Goal: Transaction & Acquisition: Purchase product/service

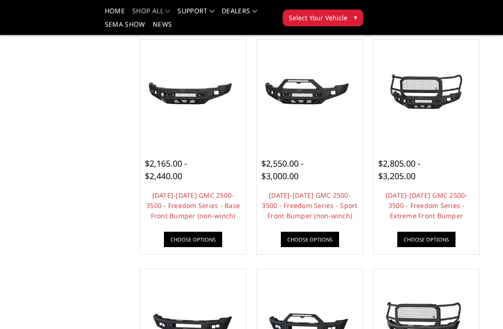
scroll to position [332, 0]
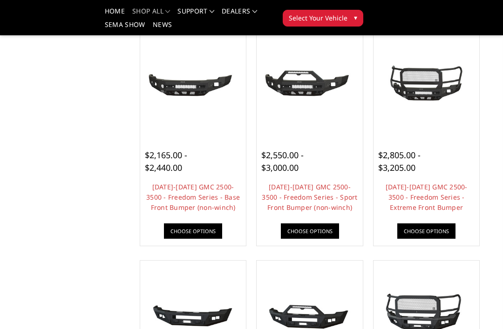
click at [187, 198] on link "[DATE]-[DATE] GMC 2500-3500 - Freedom Series - Base Front Bumper (non-winch)" at bounding box center [193, 197] width 94 height 29
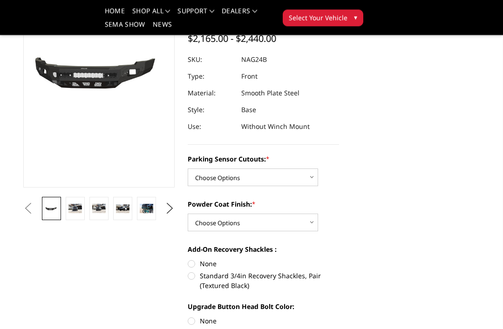
scroll to position [117, 0]
click at [72, 211] on img at bounding box center [75, 208] width 14 height 9
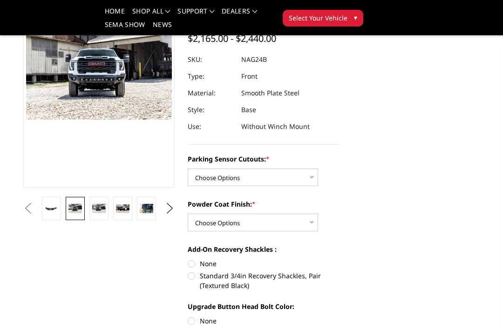
click at [96, 204] on link at bounding box center [98, 208] width 19 height 23
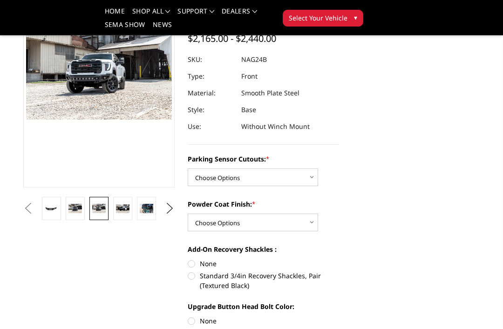
click at [122, 213] on img at bounding box center [123, 209] width 14 height 9
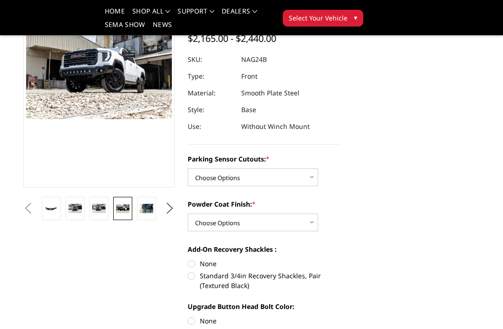
click at [144, 207] on img at bounding box center [147, 208] width 14 height 9
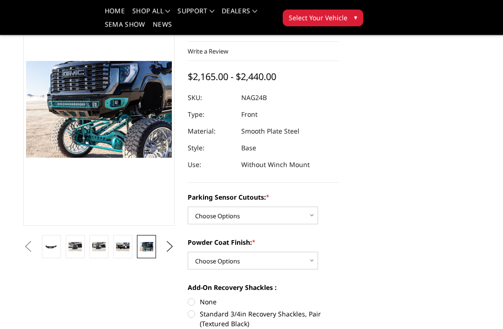
scroll to position [79, 0]
click at [167, 252] on button "Next" at bounding box center [170, 247] width 14 height 14
click at [142, 247] on img at bounding box center [147, 246] width 14 height 9
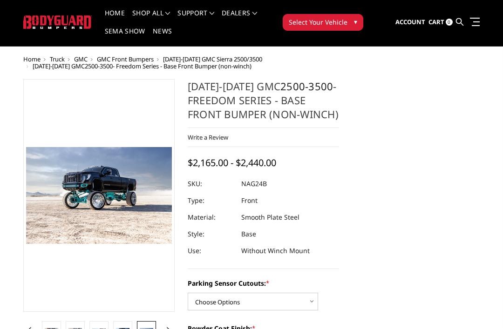
scroll to position [0, 0]
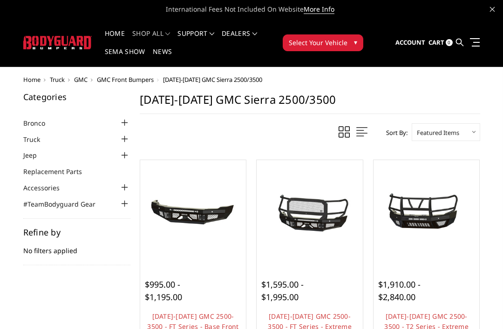
click at [119, 143] on div at bounding box center [124, 139] width 11 height 11
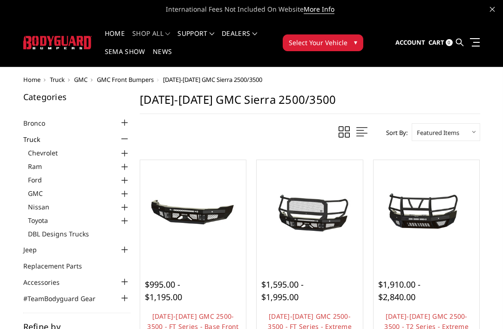
click at [125, 192] on div at bounding box center [124, 194] width 11 height 11
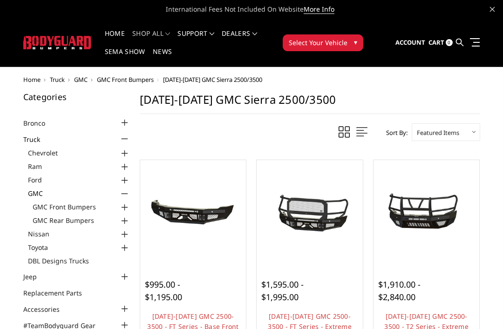
click at [124, 207] on div at bounding box center [124, 207] width 11 height 11
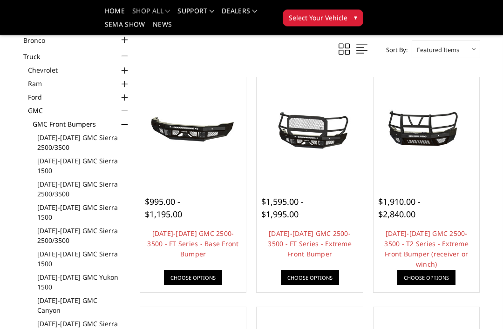
scroll to position [55, 0]
click at [81, 169] on link "[DATE]-[DATE] GMC Sierra 1500" at bounding box center [83, 166] width 93 height 20
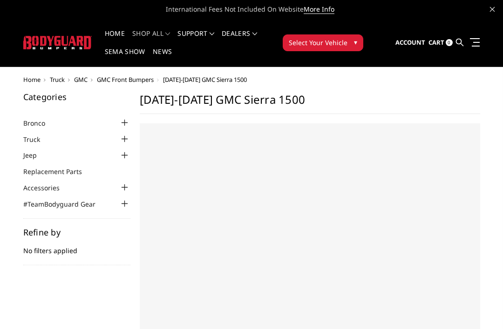
select select "US"
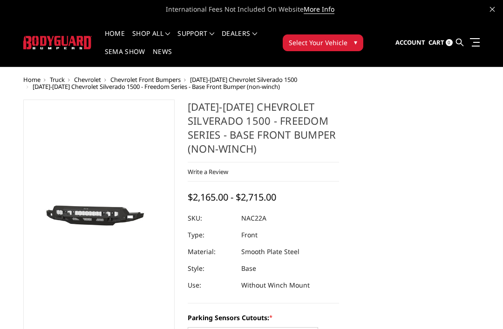
click at [113, 30] on link "Home" at bounding box center [115, 39] width 20 height 18
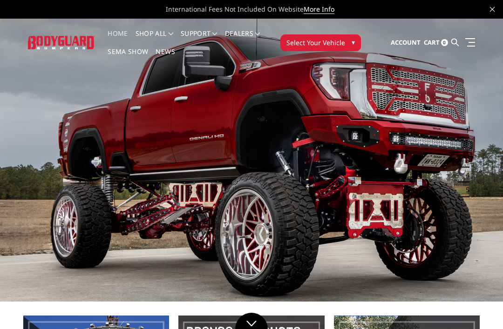
click at [455, 103] on div "Previous Next 1 2 3 4 5" at bounding box center [251, 309] width 503 height 580
click at [469, 122] on img at bounding box center [251, 160] width 503 height 283
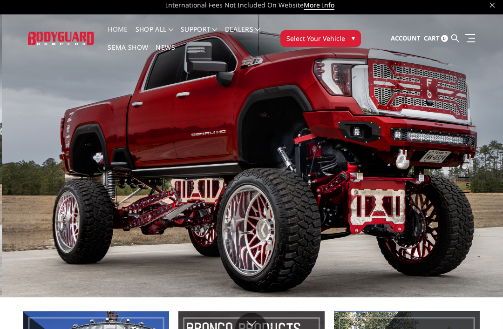
scroll to position [5, 0]
